Goal: Go to known website: Access a specific website the user already knows

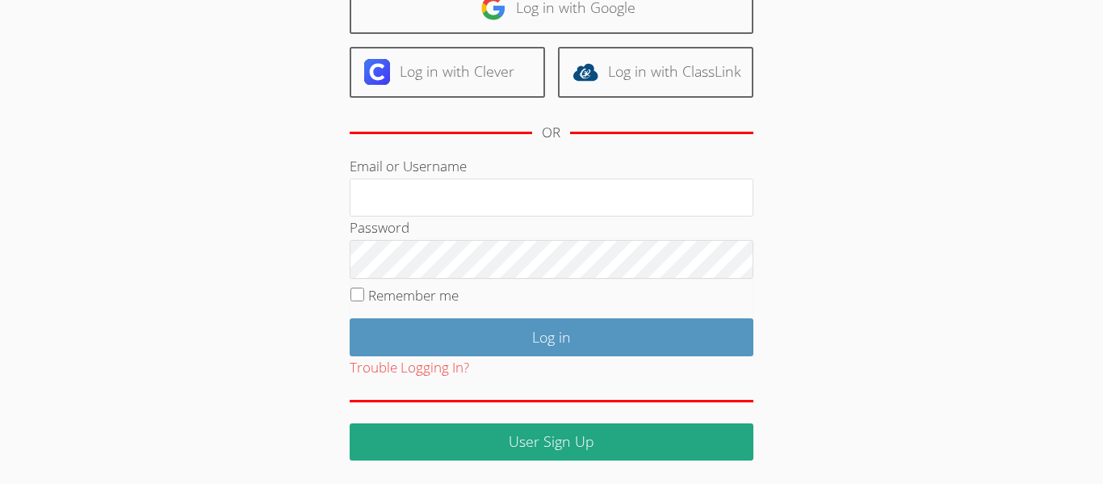
scroll to position [147, 0]
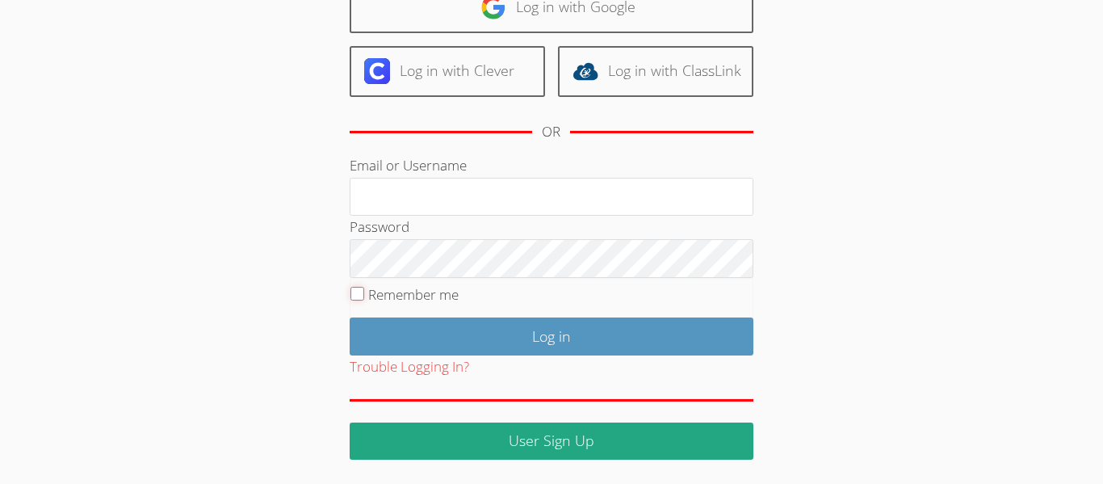
click at [354, 295] on input "Remember me" at bounding box center [357, 294] width 14 height 14
checkbox input "true"
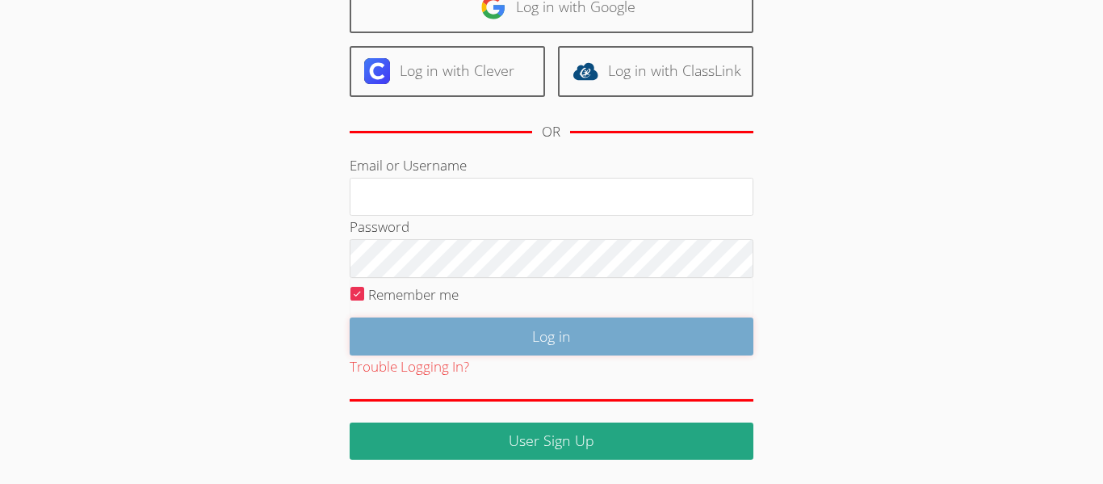
click at [450, 340] on input "Log in" at bounding box center [552, 336] width 404 height 38
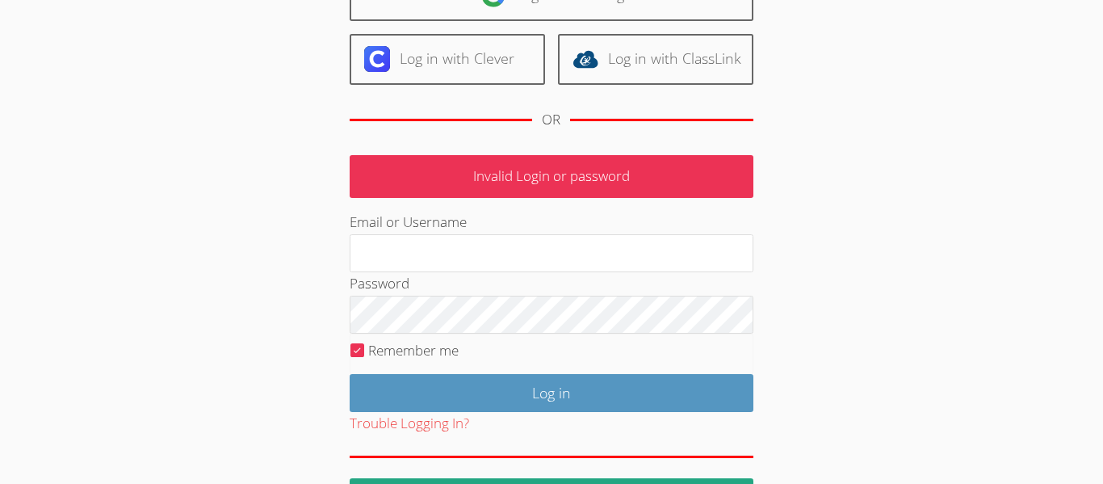
scroll to position [159, 0]
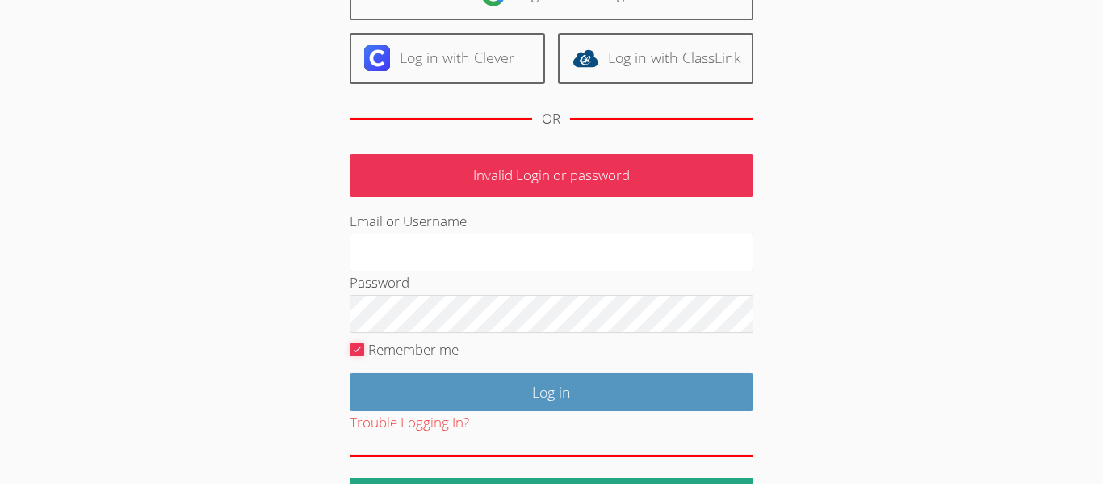
click at [356, 348] on input "Remember me" at bounding box center [357, 349] width 14 height 14
checkbox input "false"
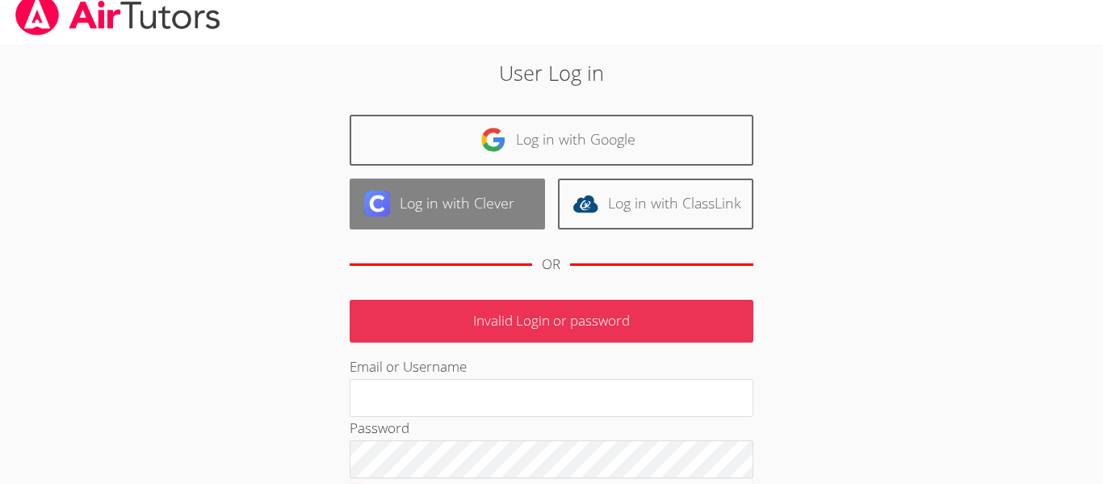
scroll to position [0, 0]
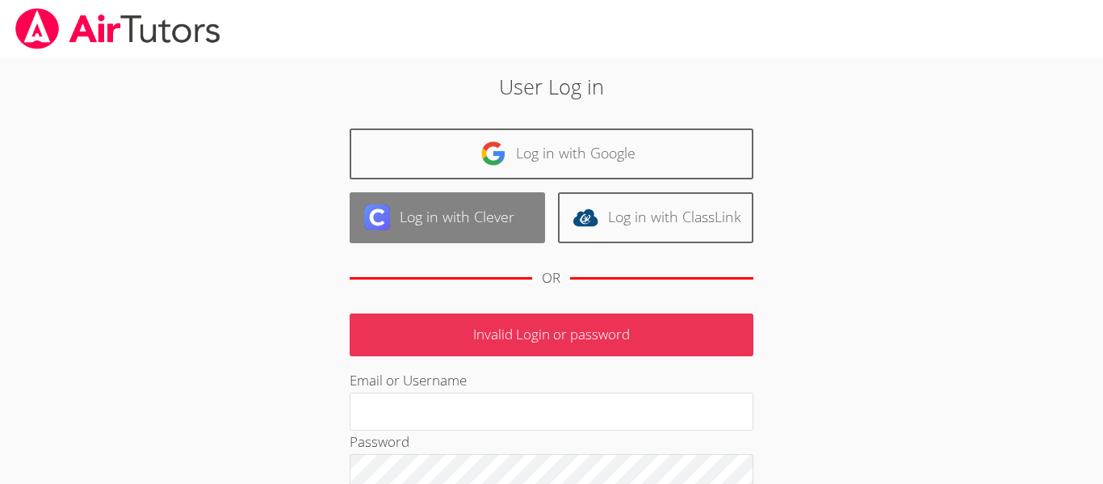
click at [455, 208] on link "Log in with Clever" at bounding box center [447, 217] width 195 height 51
